Goal: Task Accomplishment & Management: Use online tool/utility

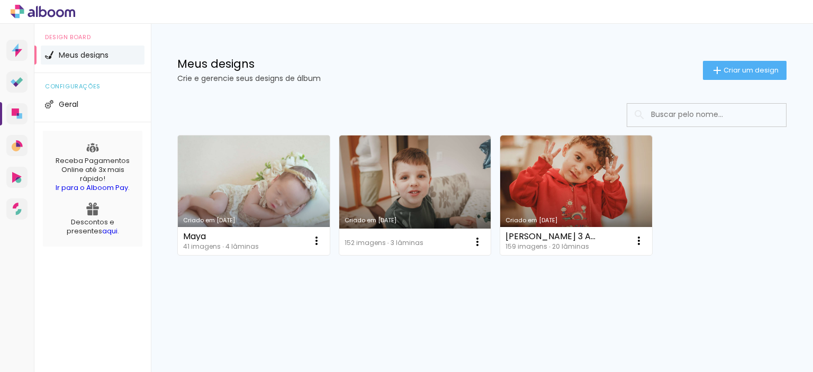
click at [256, 166] on link "Criado em 28/08/25" at bounding box center [254, 195] width 152 height 120
